Goal: Transaction & Acquisition: Purchase product/service

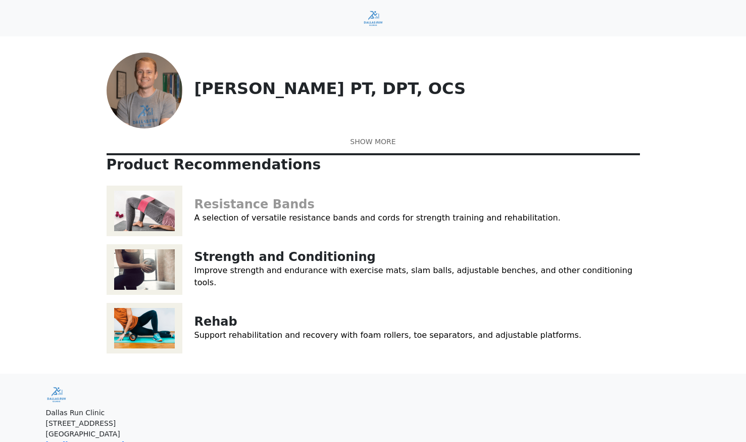
click at [218, 211] on link "Resistance Bands" at bounding box center [255, 204] width 120 height 14
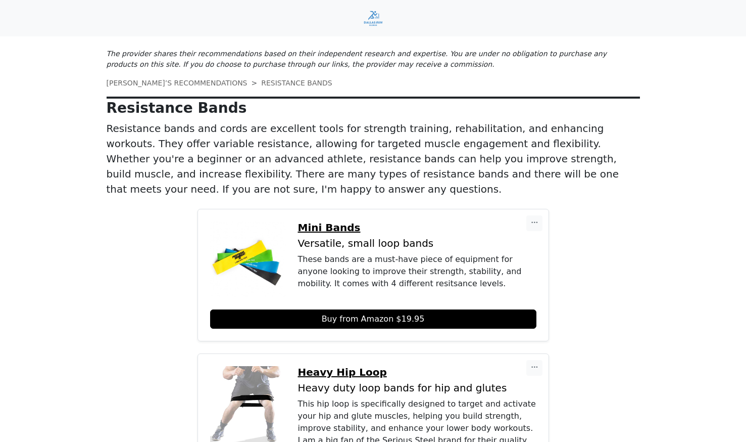
click at [132, 86] on link "[PERSON_NAME]’S RECOMMENDATIONS" at bounding box center [177, 83] width 141 height 8
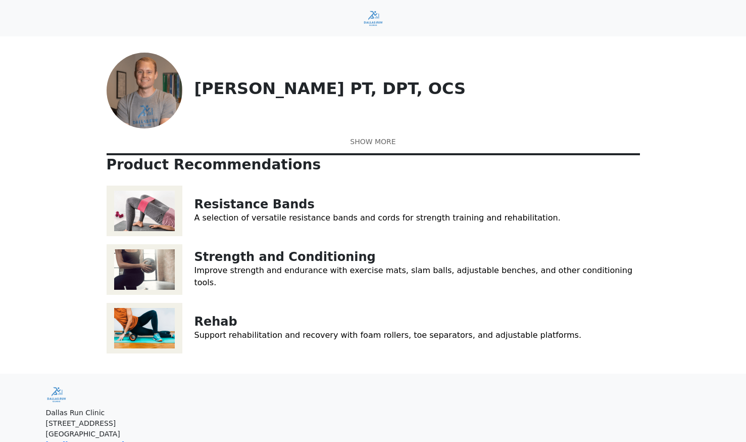
click at [373, 147] on link at bounding box center [374, 141] width 534 height 11
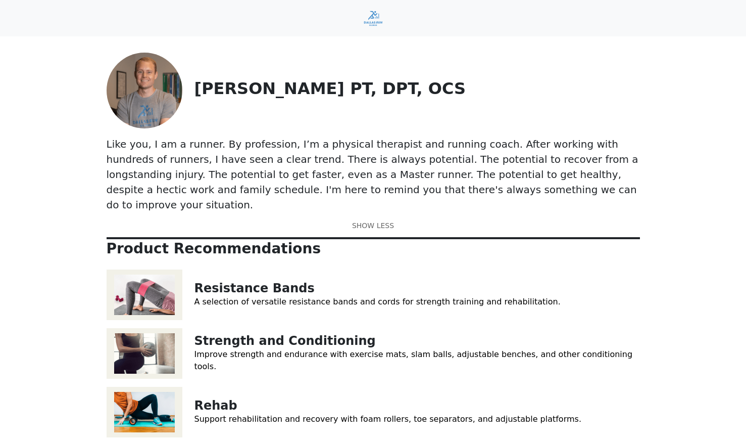
click at [377, 18] on img at bounding box center [373, 19] width 21 height 18
click at [165, 104] on img at bounding box center [145, 91] width 76 height 76
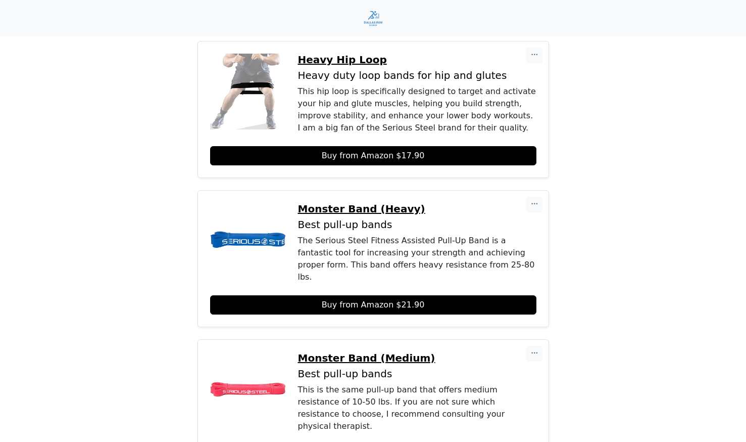
scroll to position [185, 0]
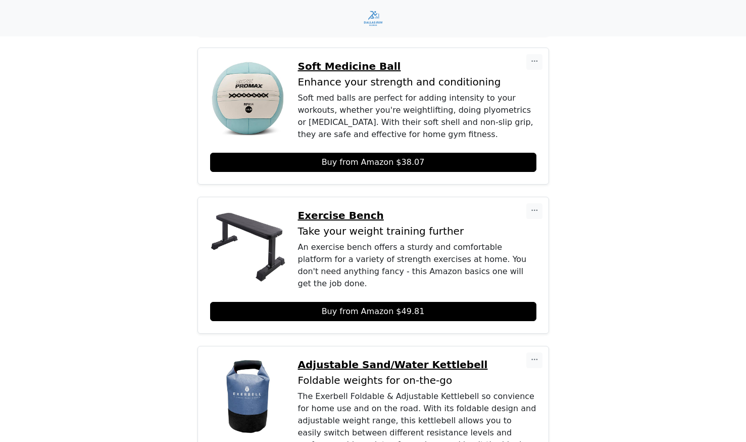
scroll to position [243, 0]
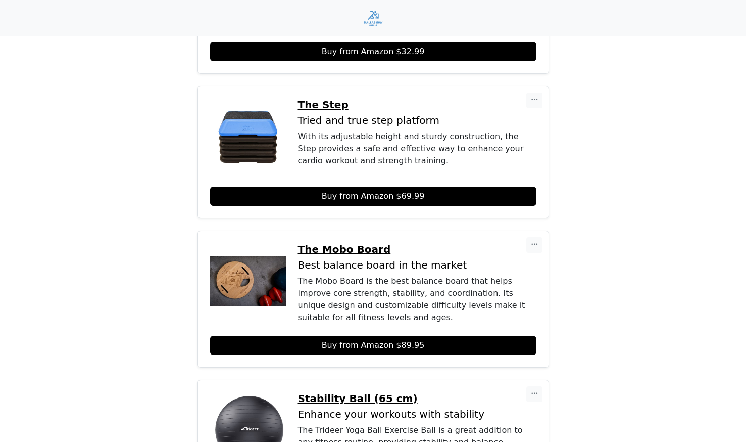
scroll to position [1061, 0]
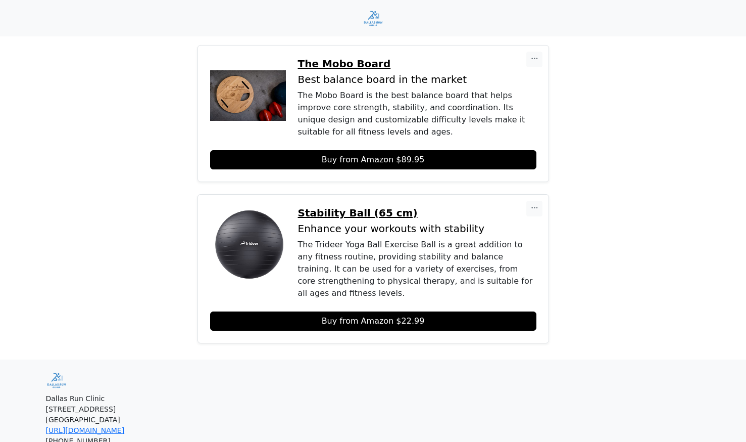
click at [341, 311] on link "Buy from Amazon $22.99" at bounding box center [373, 320] width 326 height 19
